Goal: Transaction & Acquisition: Purchase product/service

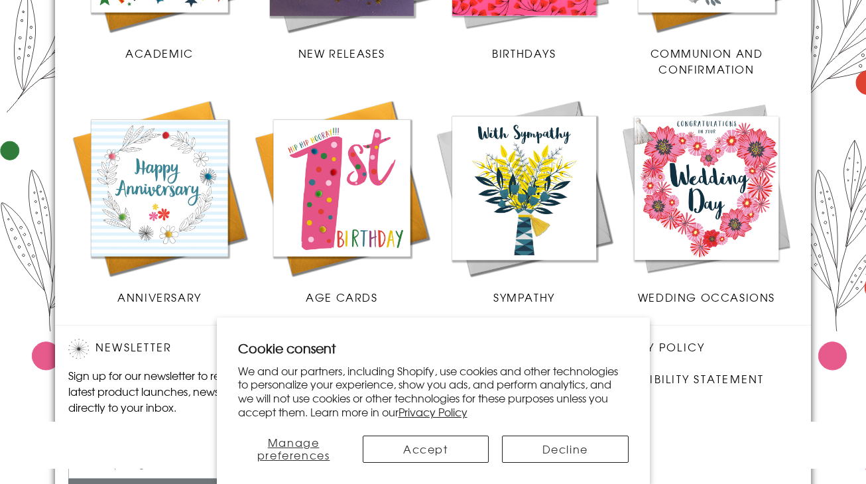
scroll to position [663, 0]
